Goal: Find specific page/section: Find specific page/section

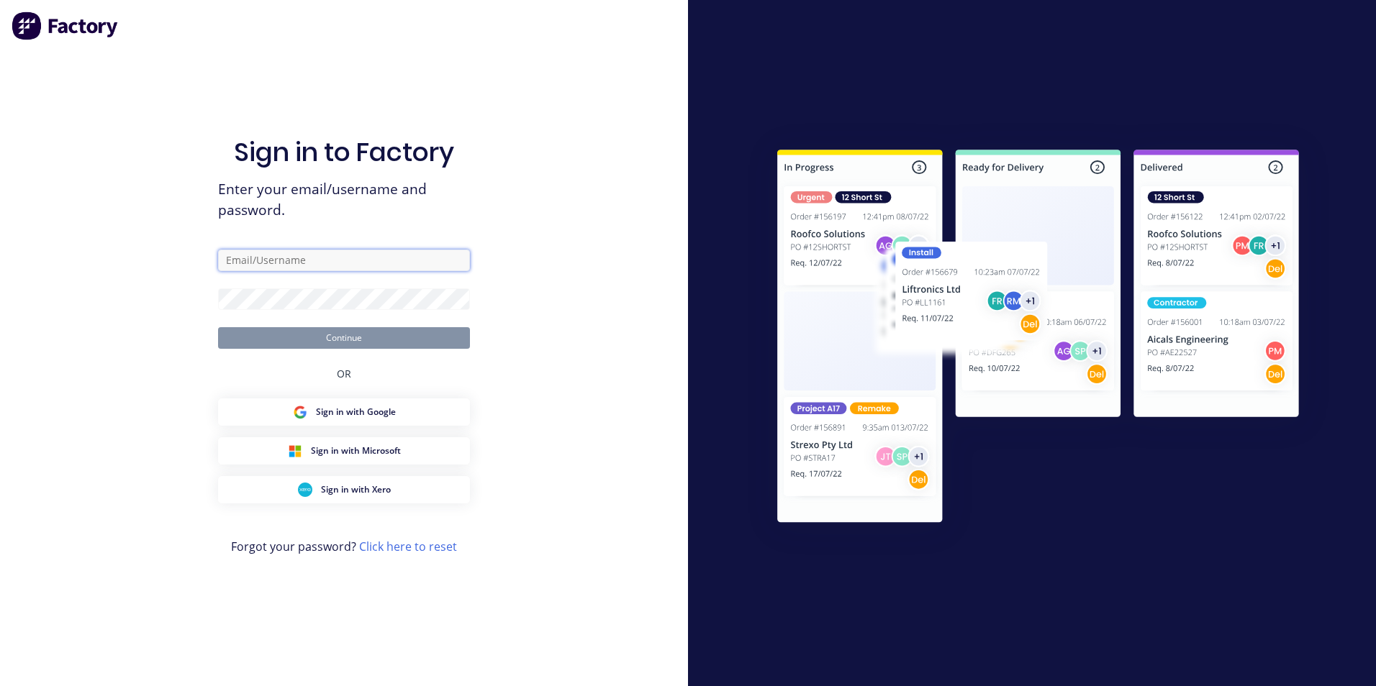
type input "[EMAIL_ADDRESS][DOMAIN_NAME]"
click at [363, 335] on button "Continue" at bounding box center [344, 338] width 252 height 22
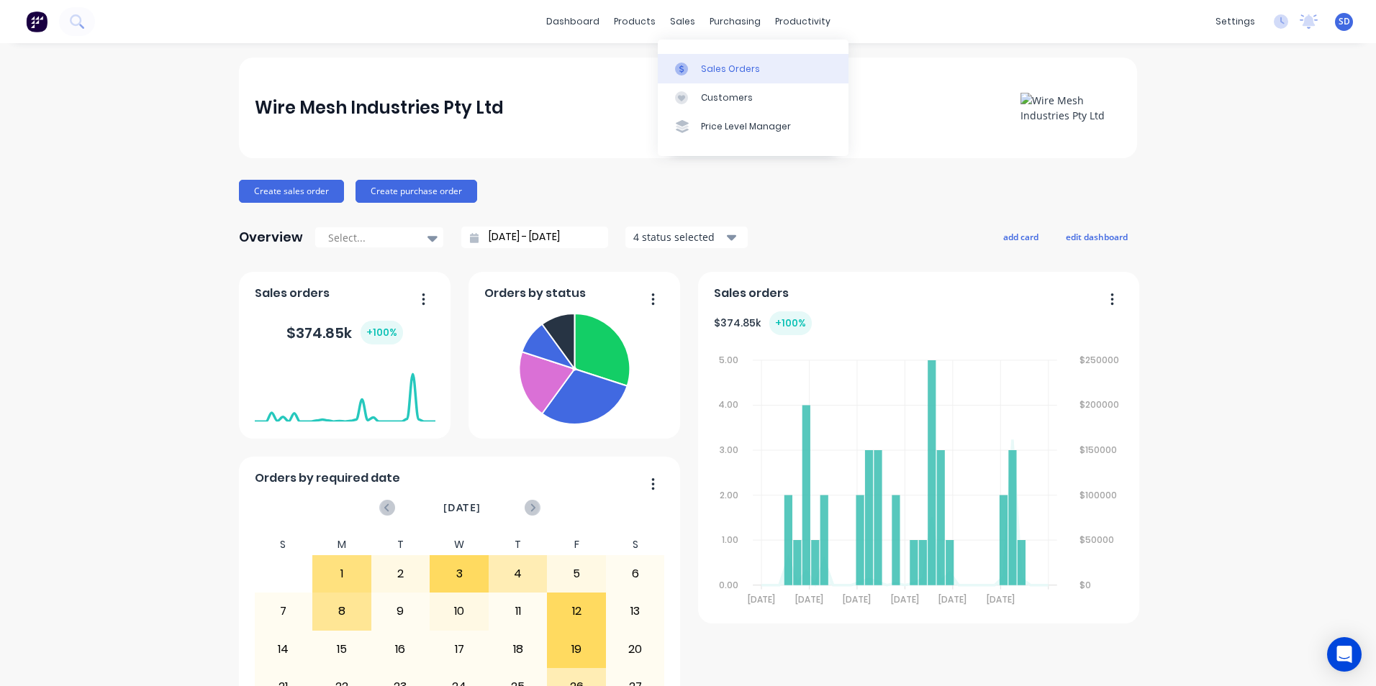
click at [677, 63] on icon at bounding box center [681, 69] width 13 height 13
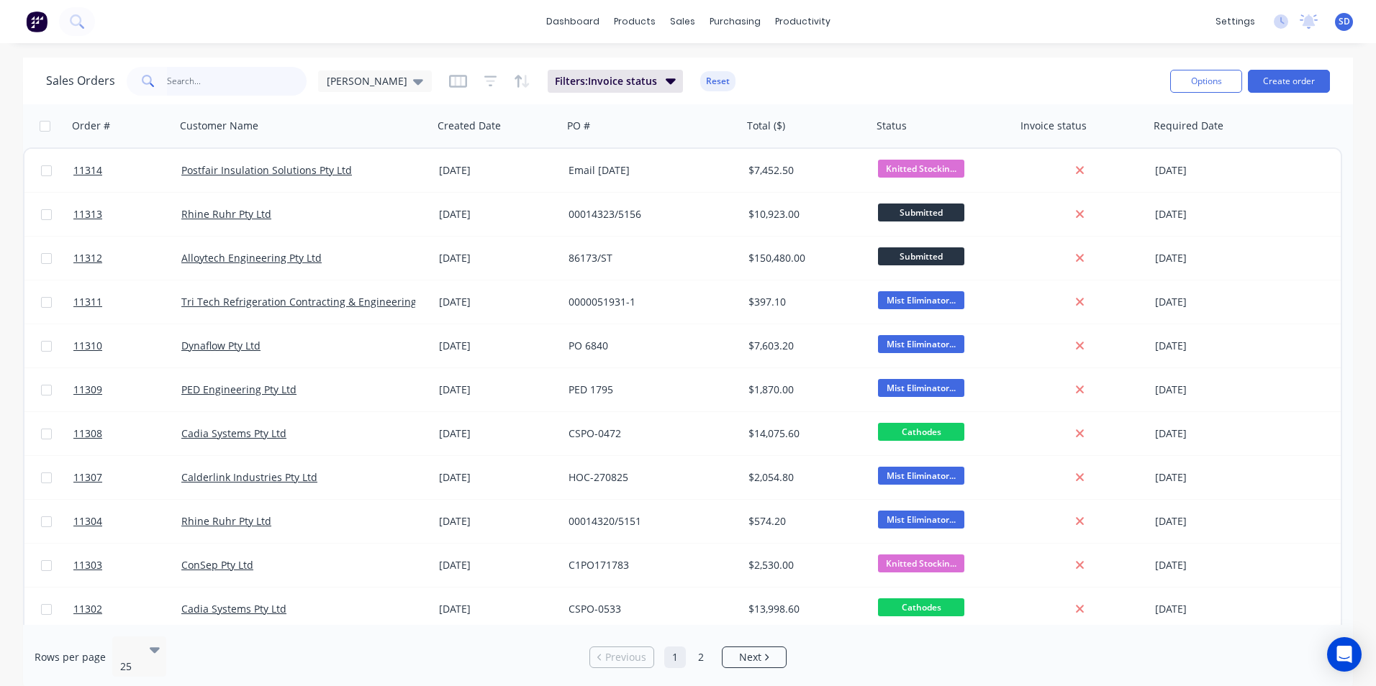
click at [256, 71] on input "text" at bounding box center [237, 81] width 140 height 29
type input "[PERSON_NAME]"
